Goal: Transaction & Acquisition: Purchase product/service

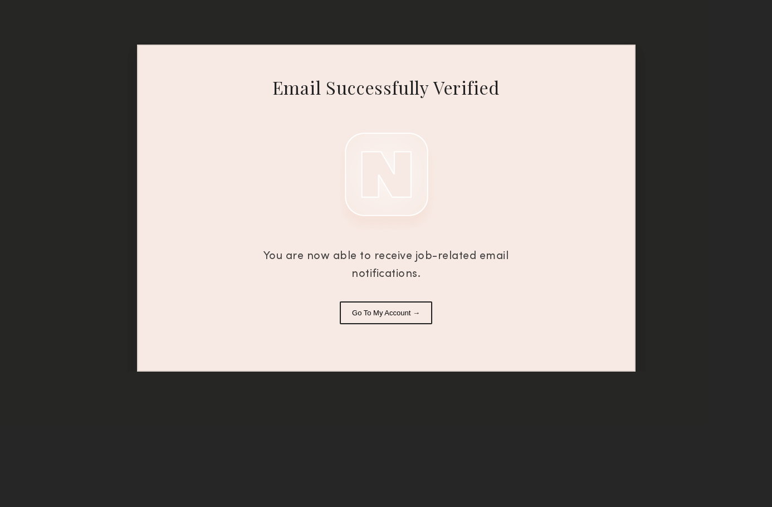
click at [402, 309] on button "Go To My Account →" at bounding box center [386, 312] width 92 height 23
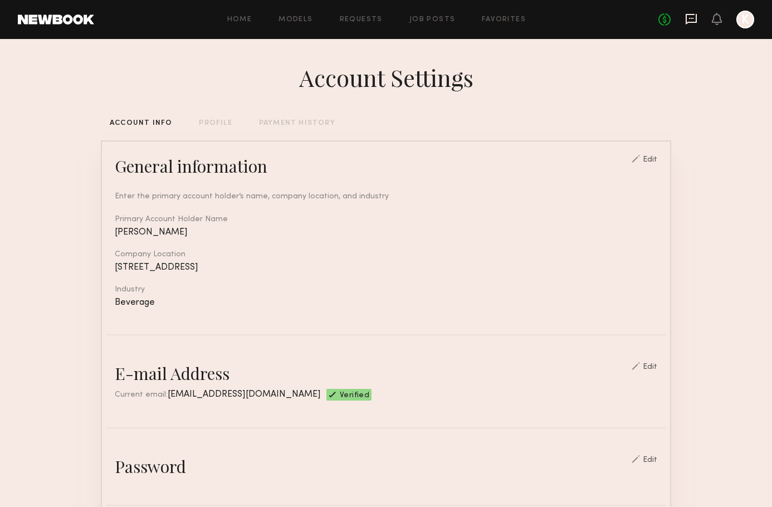
click at [689, 19] on icon at bounding box center [691, 19] width 12 height 12
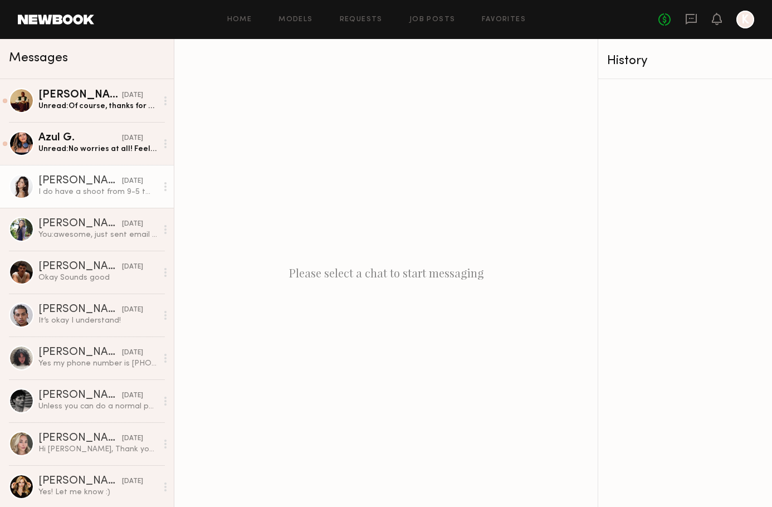
click at [84, 184] on div "[PERSON_NAME]" at bounding box center [80, 181] width 84 height 11
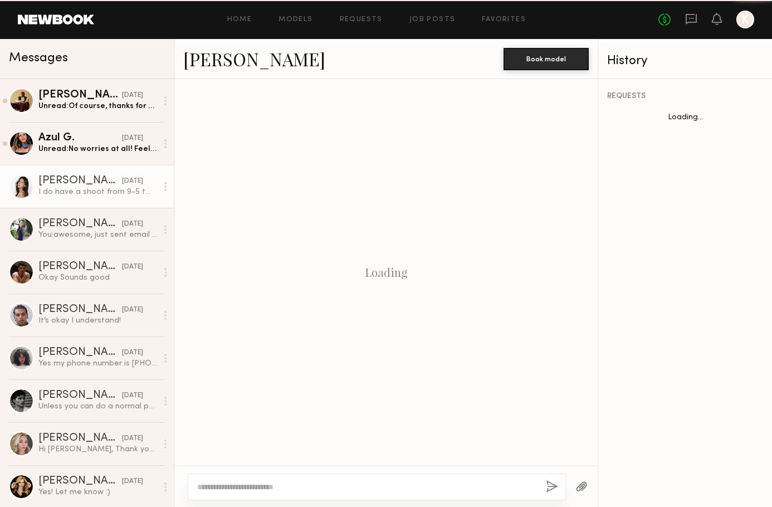
scroll to position [692, 0]
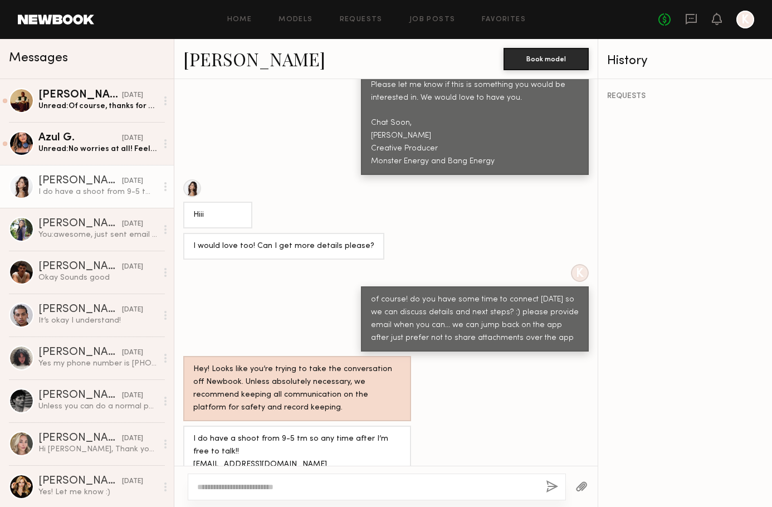
click at [233, 59] on link "[PERSON_NAME]" at bounding box center [254, 59] width 142 height 24
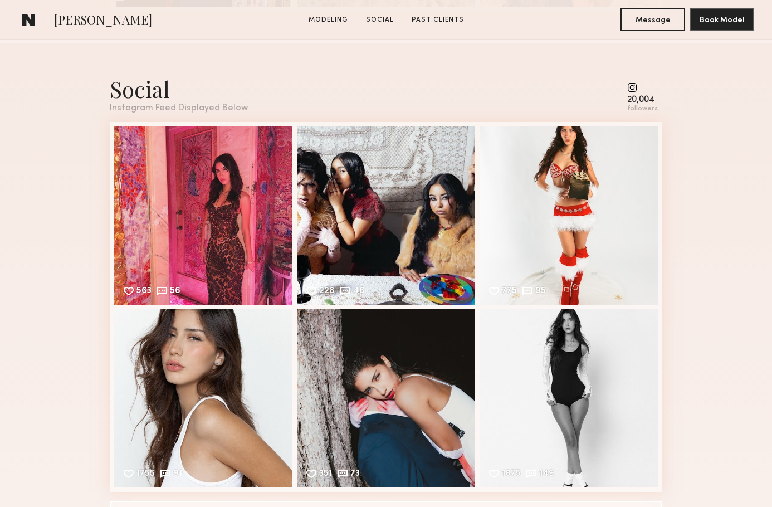
scroll to position [866, 0]
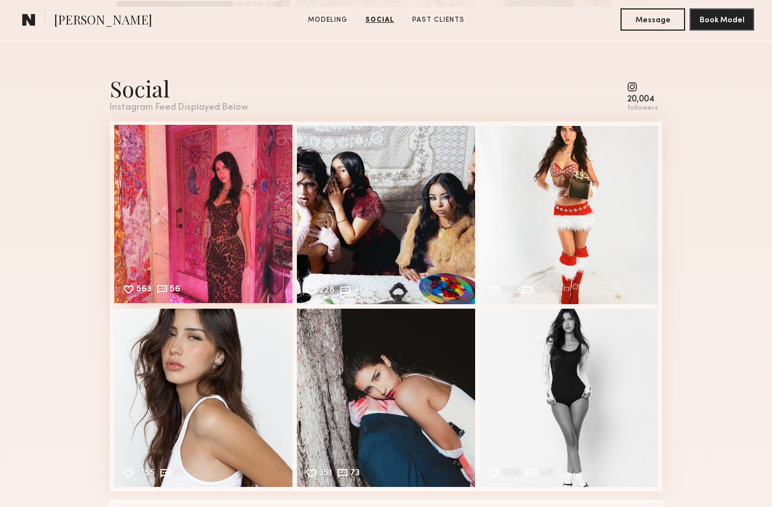
click at [211, 199] on div "563 56 Likes & comments displayed to show model’s engagement" at bounding box center [203, 214] width 178 height 178
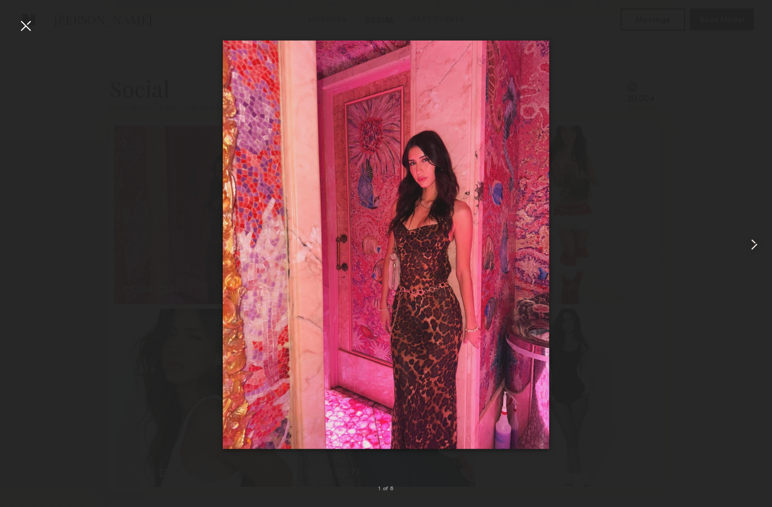
click at [748, 242] on common-icon at bounding box center [755, 245] width 18 height 18
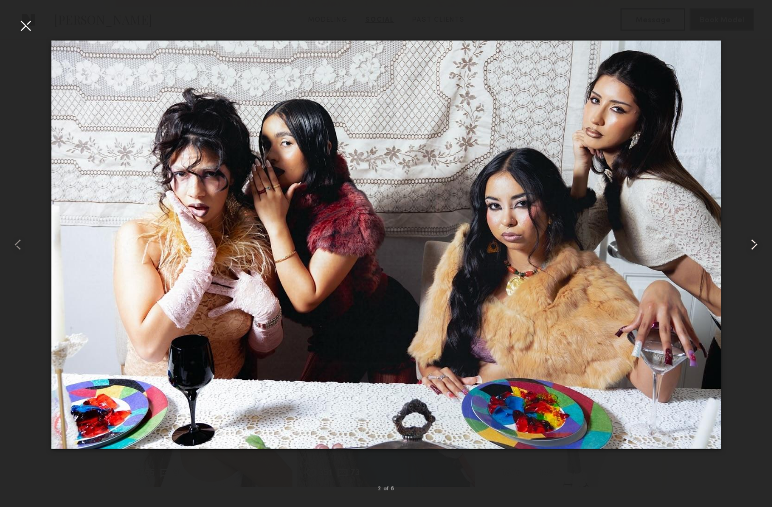
click at [748, 245] on common-icon at bounding box center [755, 245] width 18 height 18
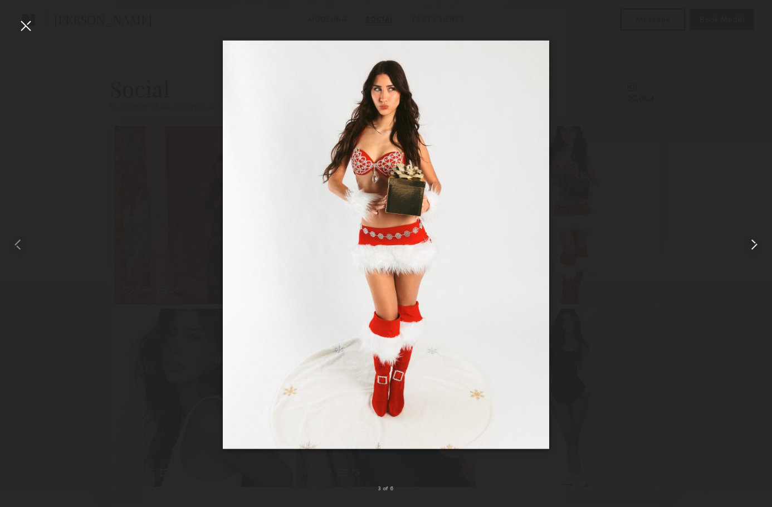
click at [748, 245] on common-icon at bounding box center [755, 245] width 18 height 18
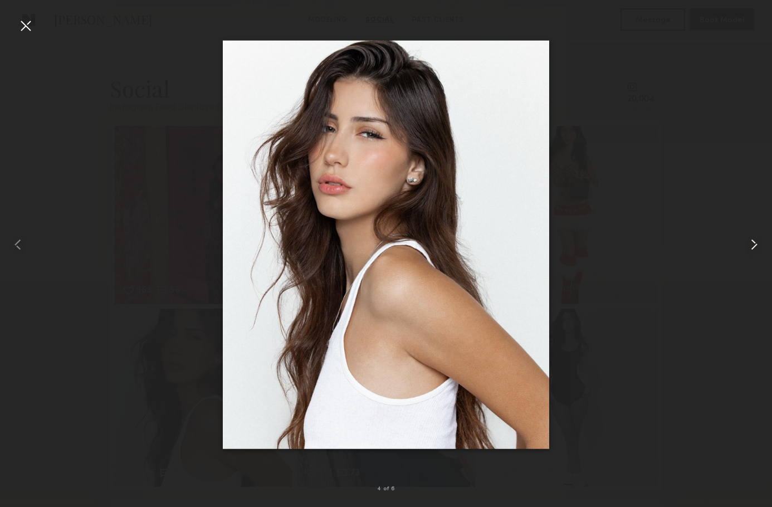
click at [748, 245] on common-icon at bounding box center [755, 245] width 18 height 18
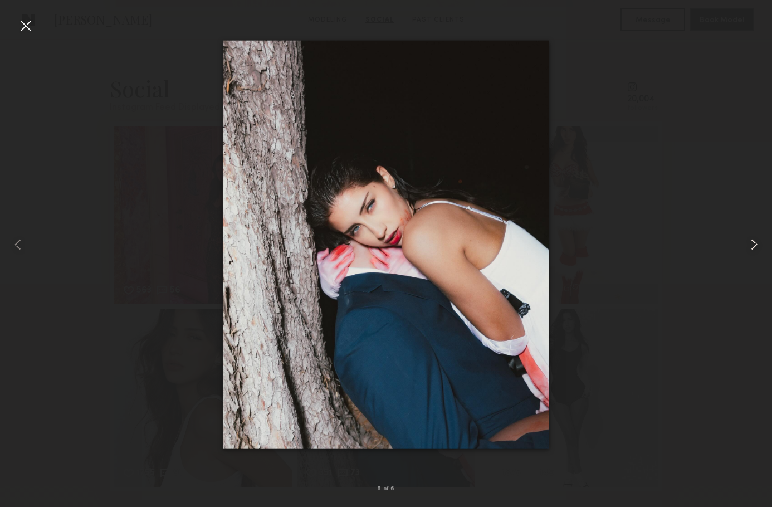
click at [748, 245] on common-icon at bounding box center [755, 245] width 18 height 18
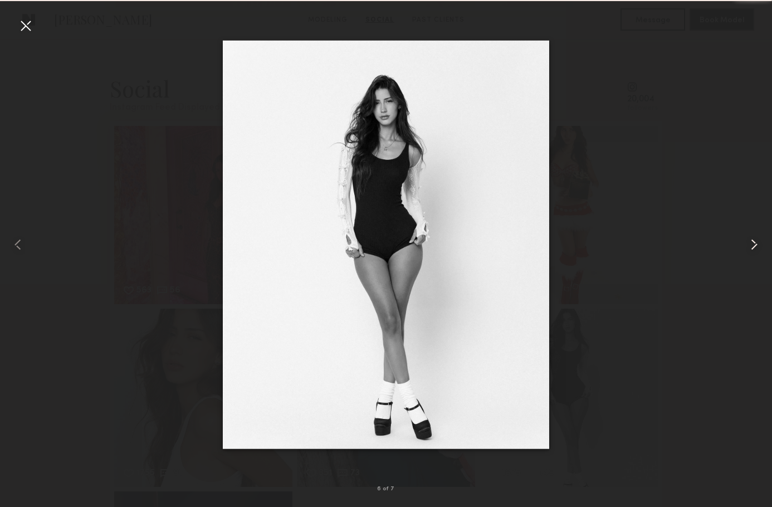
click at [748, 245] on common-icon at bounding box center [755, 245] width 18 height 18
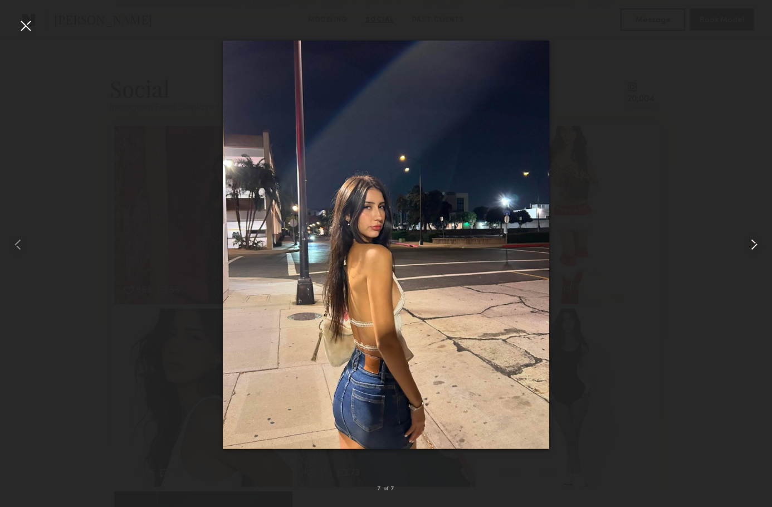
click at [748, 245] on common-icon at bounding box center [755, 245] width 18 height 18
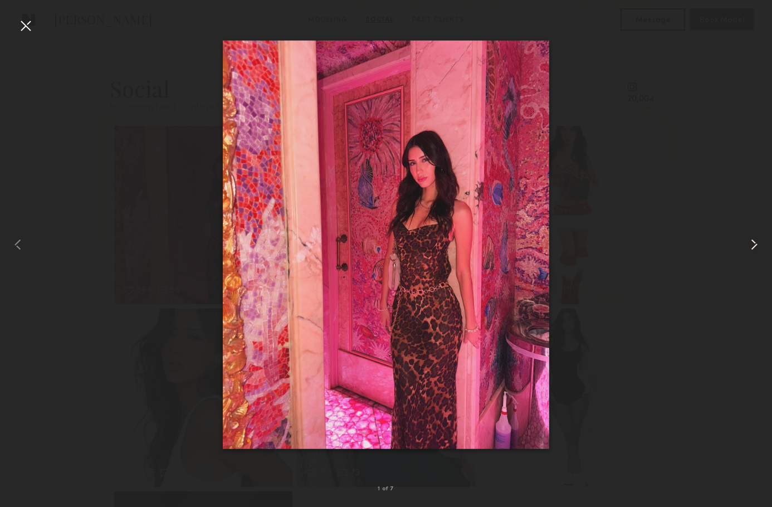
click at [748, 245] on common-icon at bounding box center [755, 245] width 18 height 18
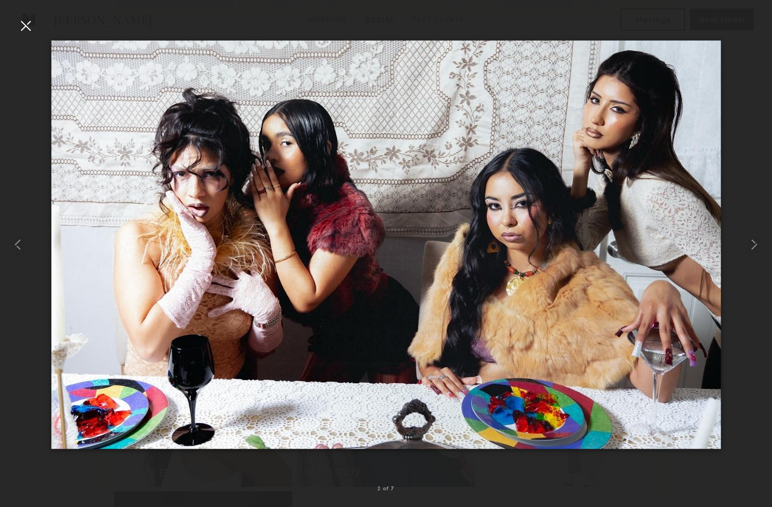
click at [28, 23] on div at bounding box center [26, 26] width 18 height 18
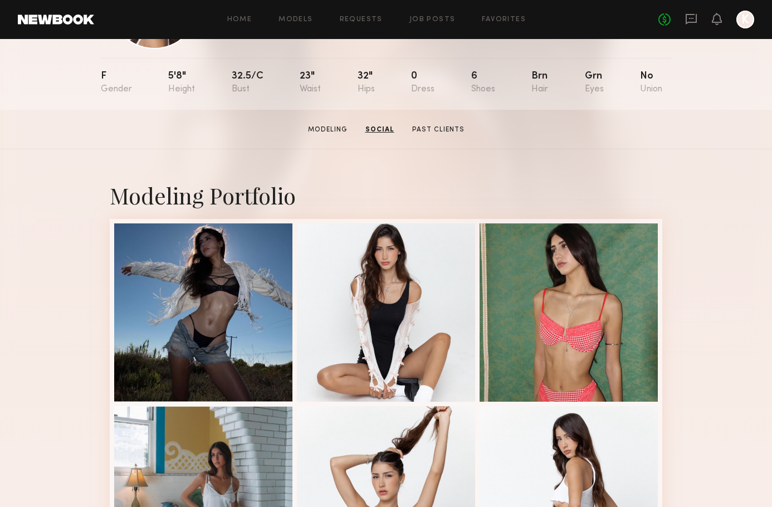
scroll to position [101, 0]
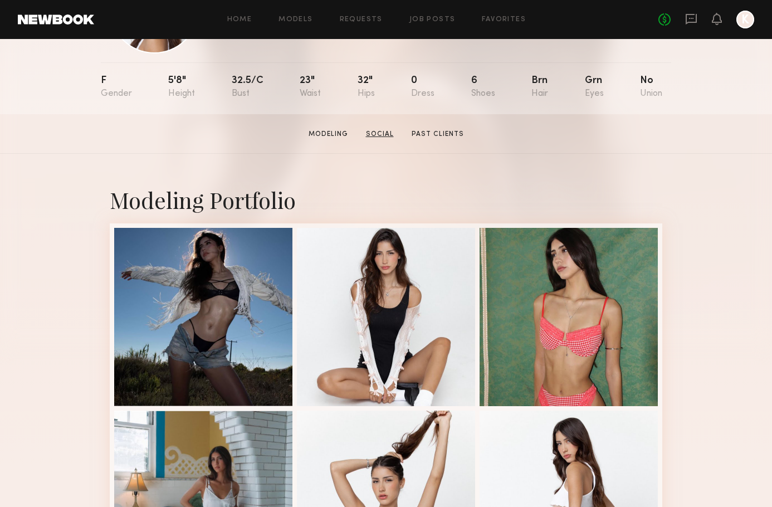
click at [379, 134] on link "Social" at bounding box center [380, 134] width 37 height 10
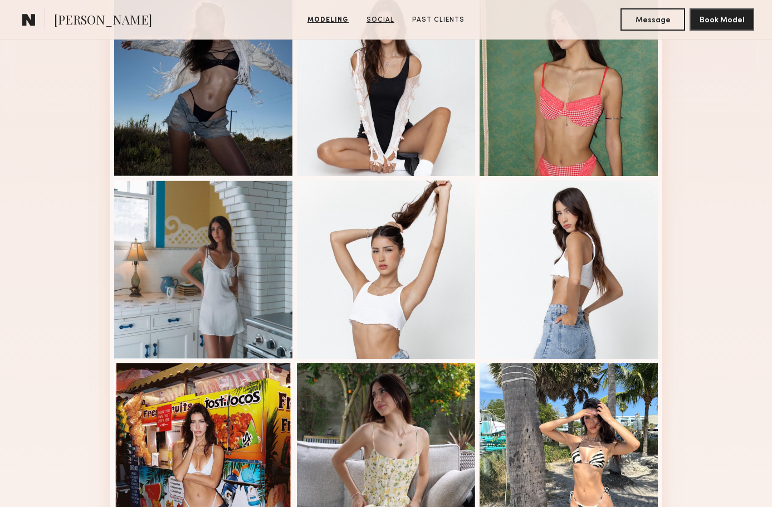
scroll to position [299, 0]
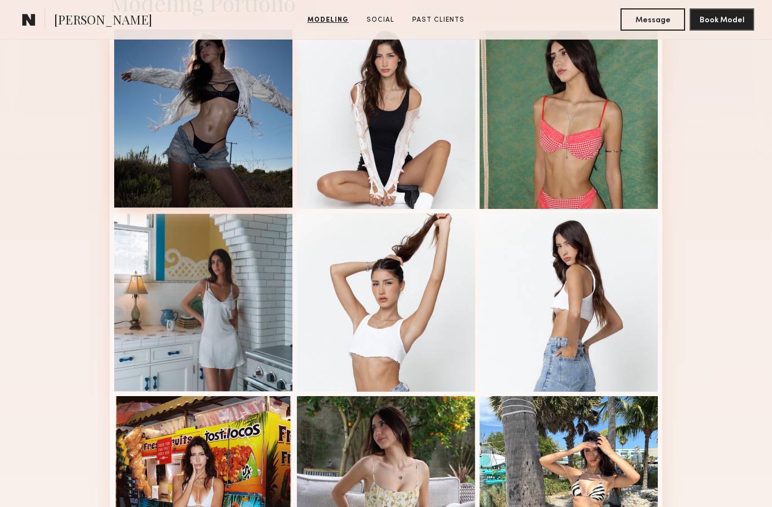
click at [189, 128] on div at bounding box center [203, 119] width 178 height 178
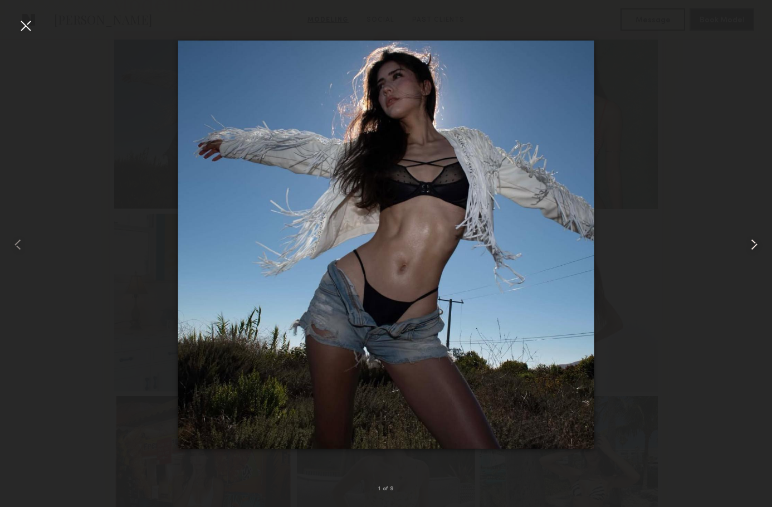
click at [756, 244] on common-icon at bounding box center [755, 245] width 18 height 18
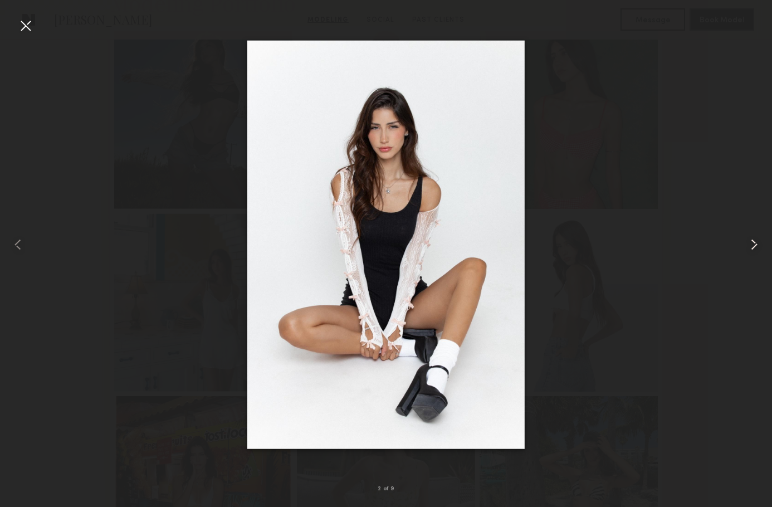
click at [756, 244] on common-icon at bounding box center [755, 245] width 18 height 18
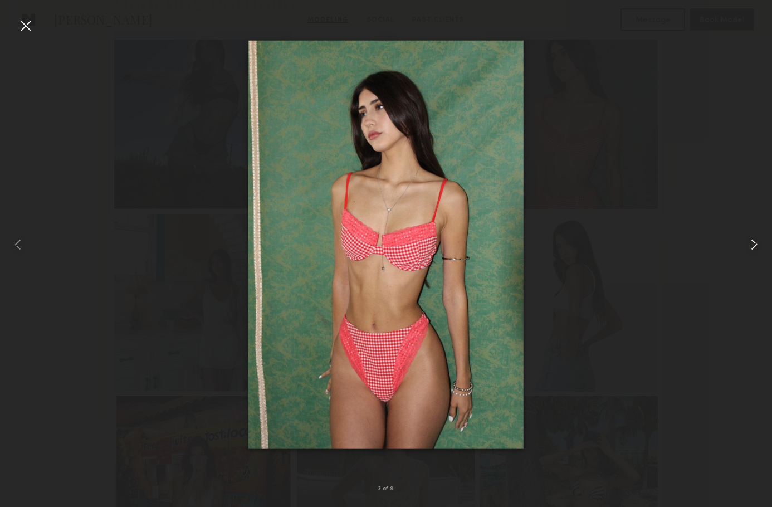
click at [756, 244] on common-icon at bounding box center [755, 245] width 18 height 18
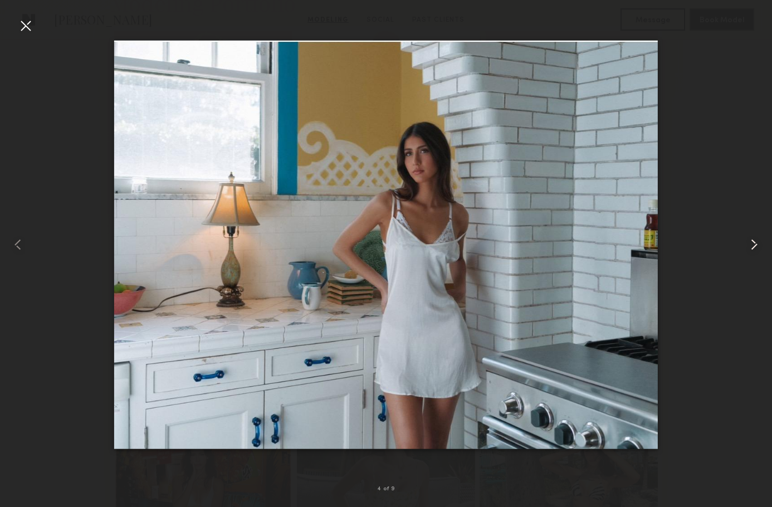
click at [756, 244] on common-icon at bounding box center [755, 245] width 18 height 18
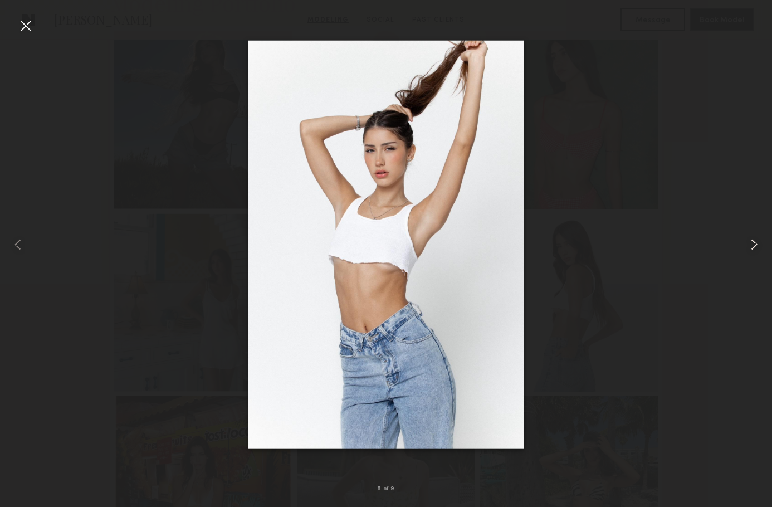
click at [756, 244] on common-icon at bounding box center [755, 245] width 18 height 18
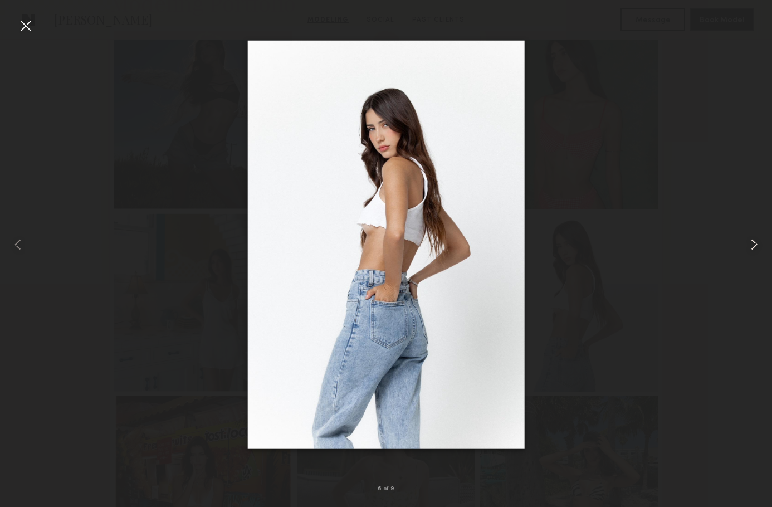
click at [756, 244] on common-icon at bounding box center [755, 245] width 18 height 18
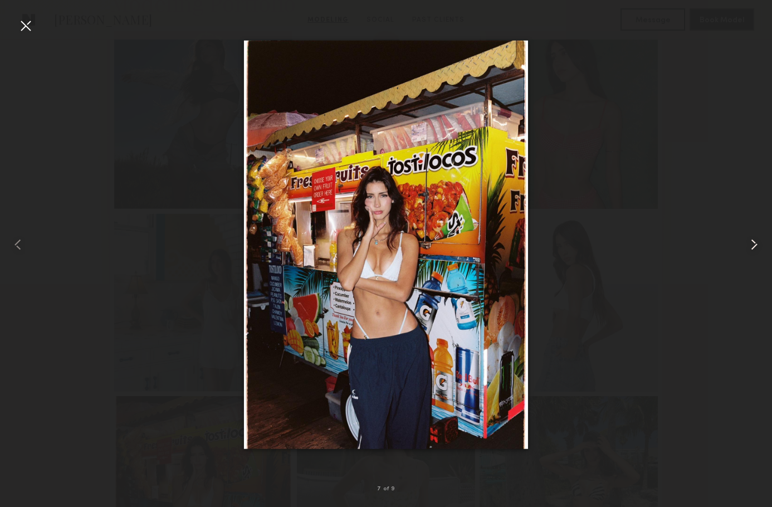
click at [756, 244] on common-icon at bounding box center [755, 245] width 18 height 18
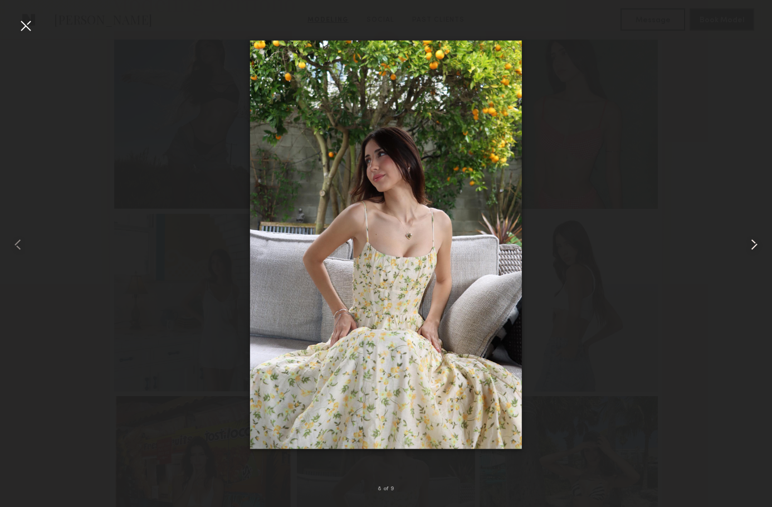
click at [756, 244] on common-icon at bounding box center [755, 245] width 18 height 18
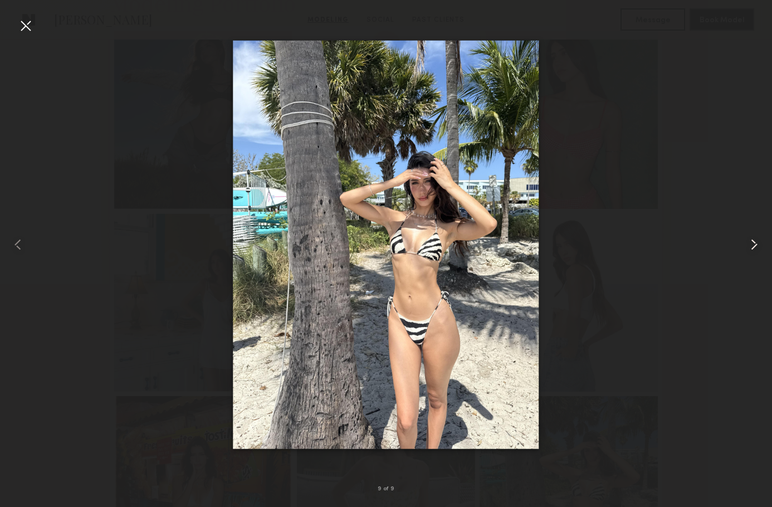
click at [756, 244] on common-icon at bounding box center [755, 245] width 18 height 18
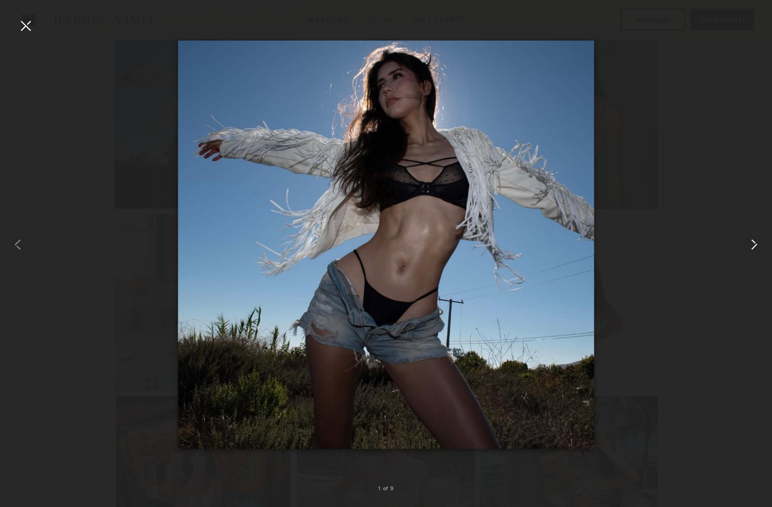
click at [756, 245] on common-icon at bounding box center [755, 245] width 18 height 18
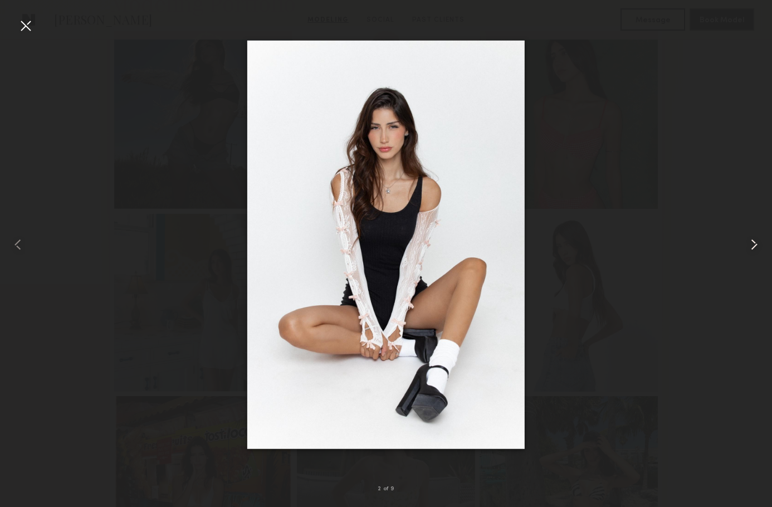
click at [756, 245] on common-icon at bounding box center [755, 245] width 18 height 18
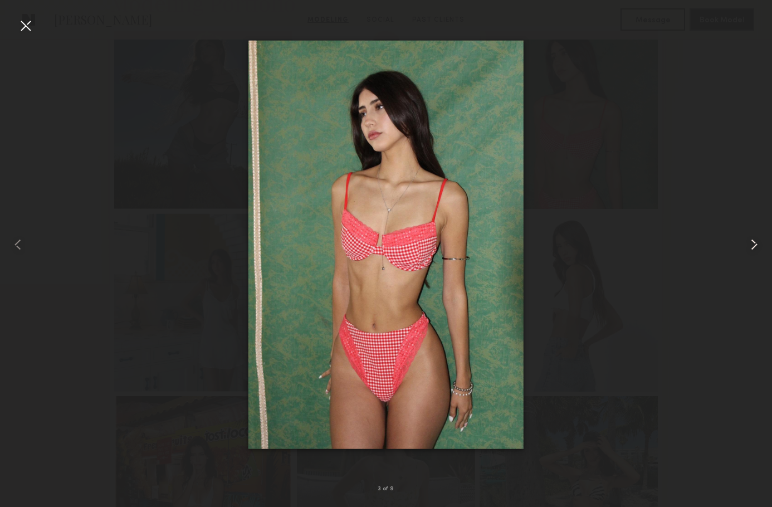
click at [756, 245] on common-icon at bounding box center [755, 245] width 18 height 18
